Goal: Task Accomplishment & Management: Use online tool/utility

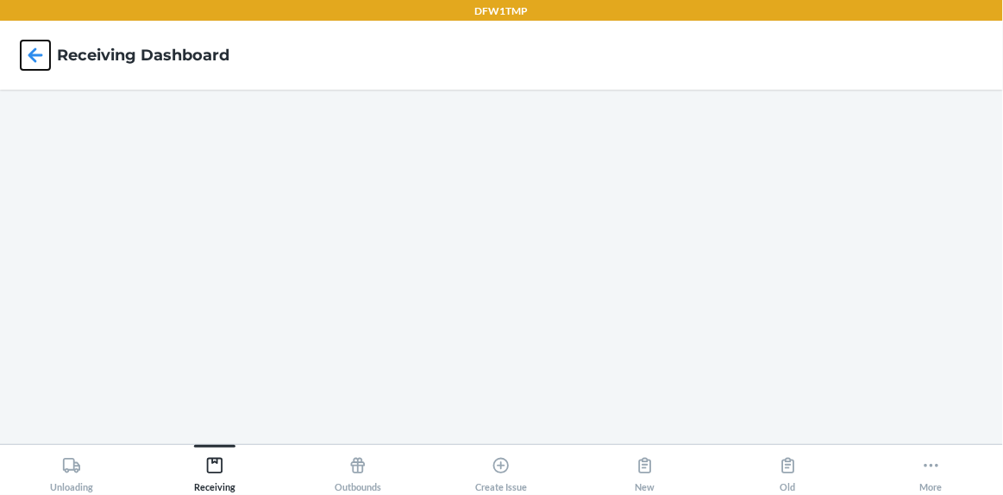
click at [33, 54] on icon at bounding box center [35, 54] width 15 height 15
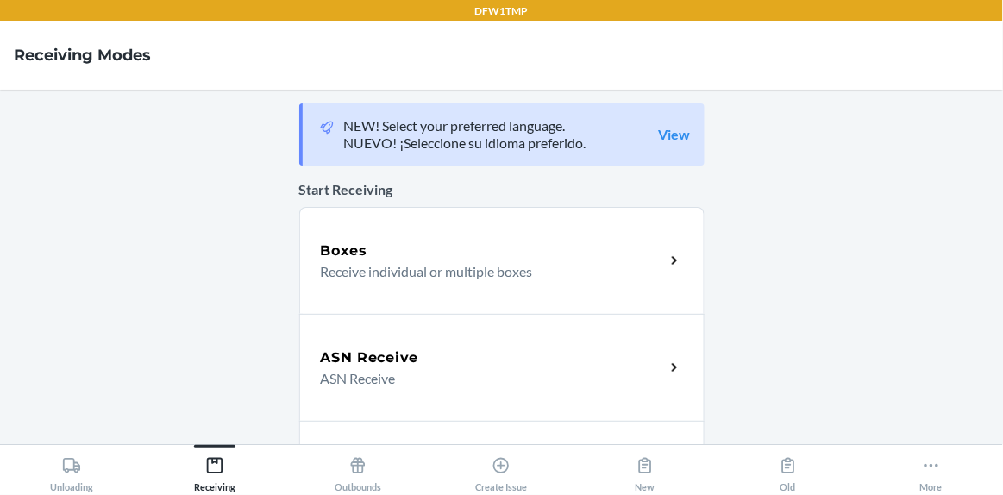
click at [429, 261] on p "Receive individual or multiple boxes" at bounding box center [486, 271] width 330 height 21
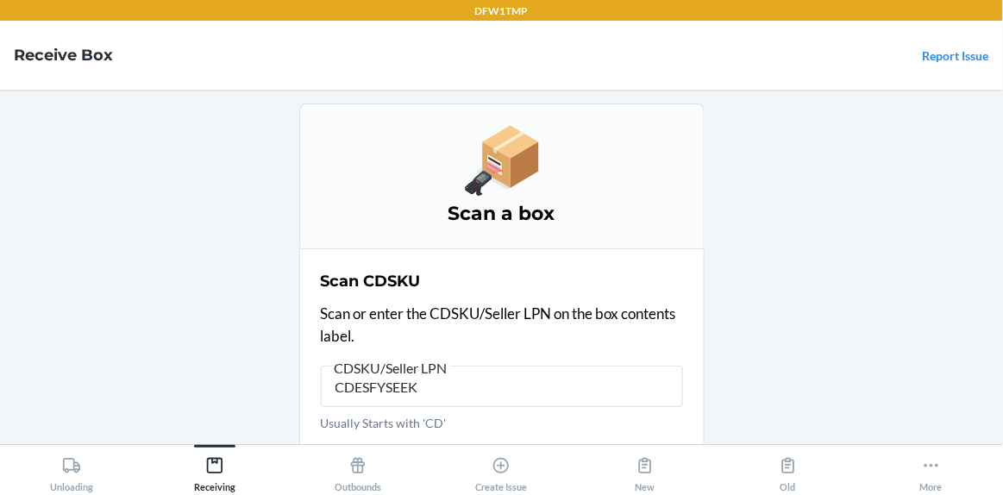
type input "CDESFYSEEKA"
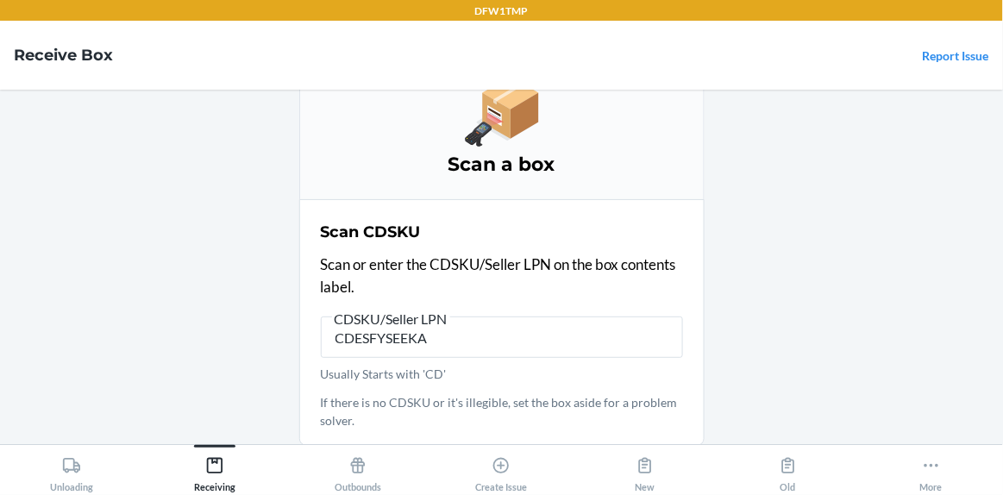
scroll to position [3, 0]
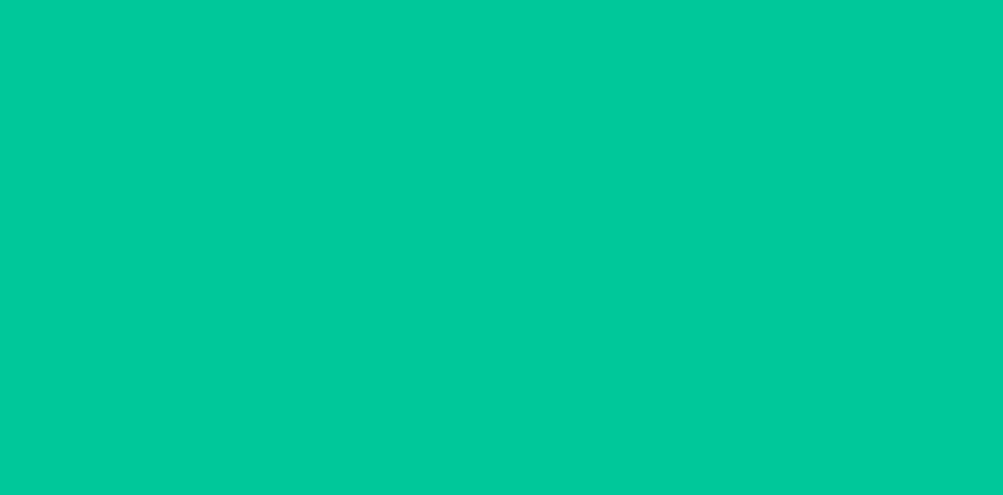
scroll to position [14, 0]
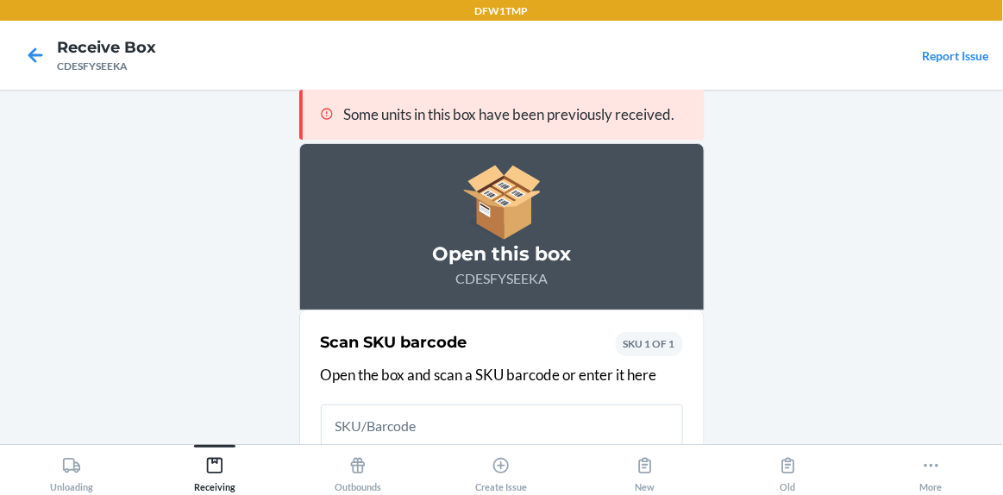
click at [347, 422] on input "text" at bounding box center [502, 424] width 362 height 41
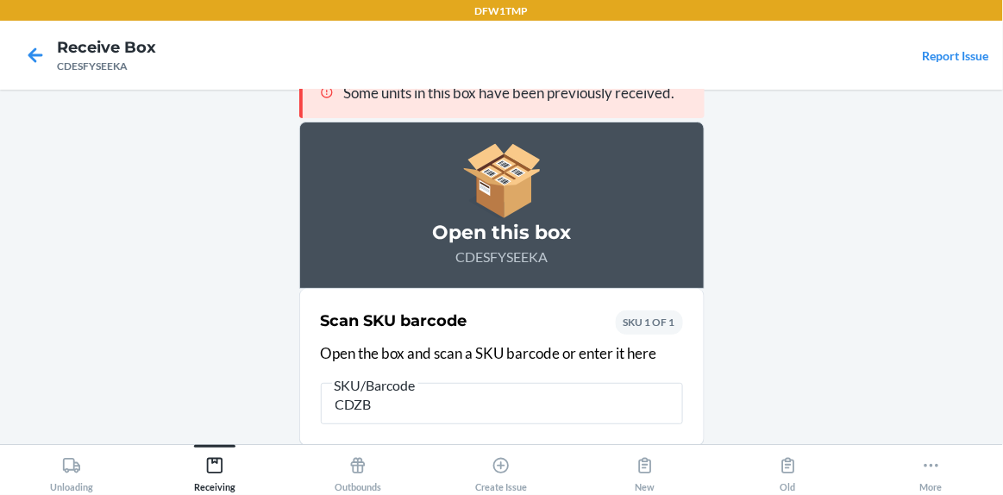
scroll to position [35, 0]
type input "CDZBHY597SG"
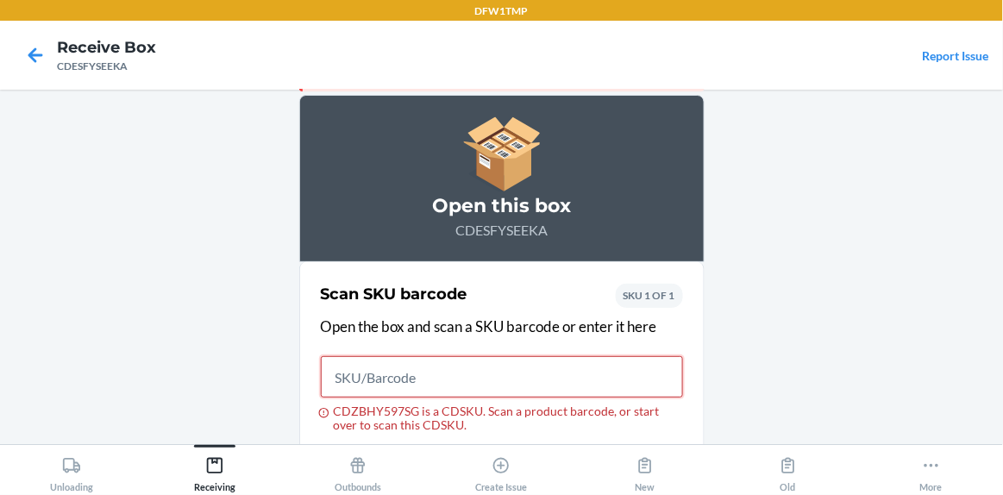
scroll to position [70, 0]
